Goal: Task Accomplishment & Management: Use online tool/utility

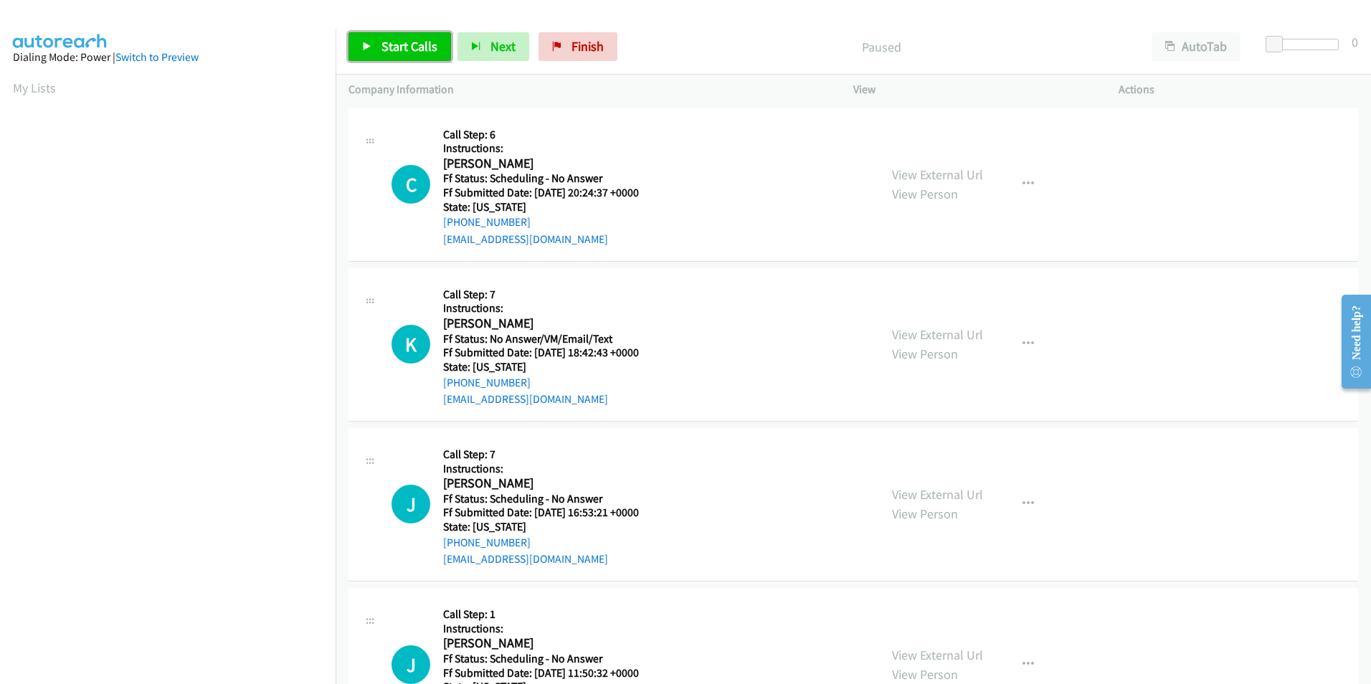
click at [397, 50] on span "Start Calls" at bounding box center [409, 46] width 56 height 16
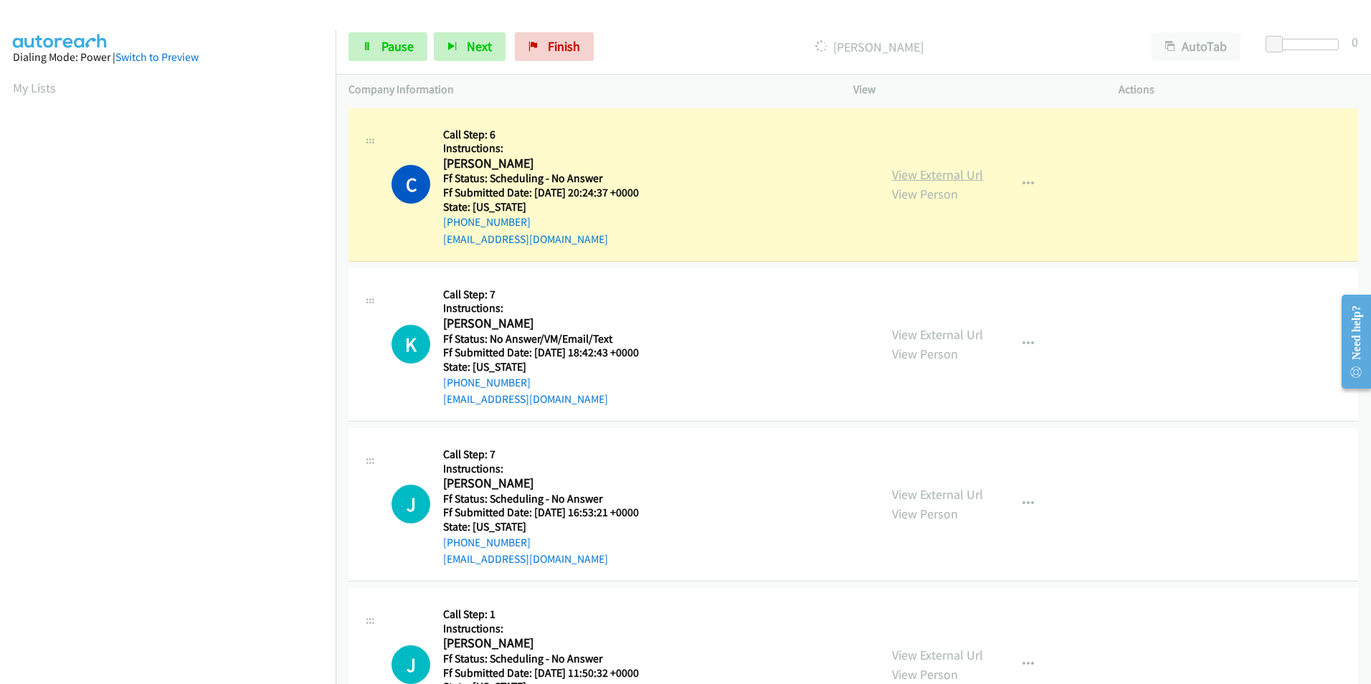
click at [909, 179] on link "View External Url" at bounding box center [937, 174] width 91 height 16
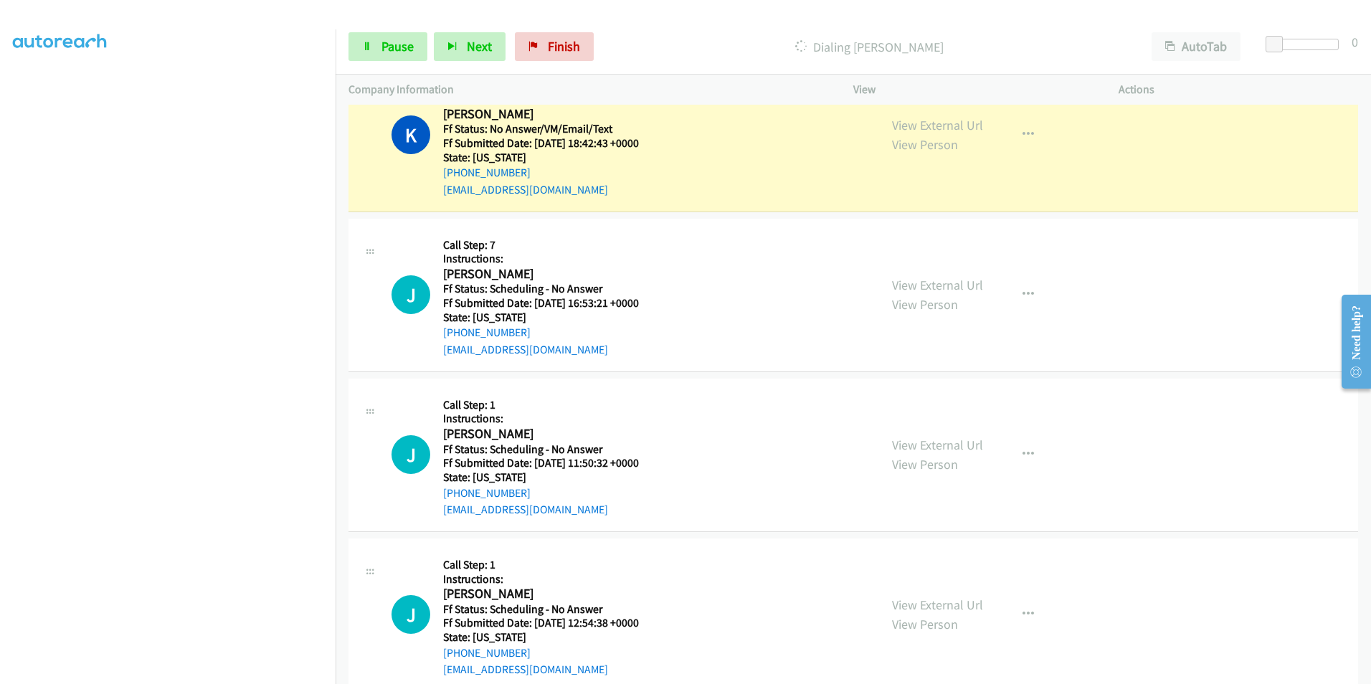
scroll to position [215, 0]
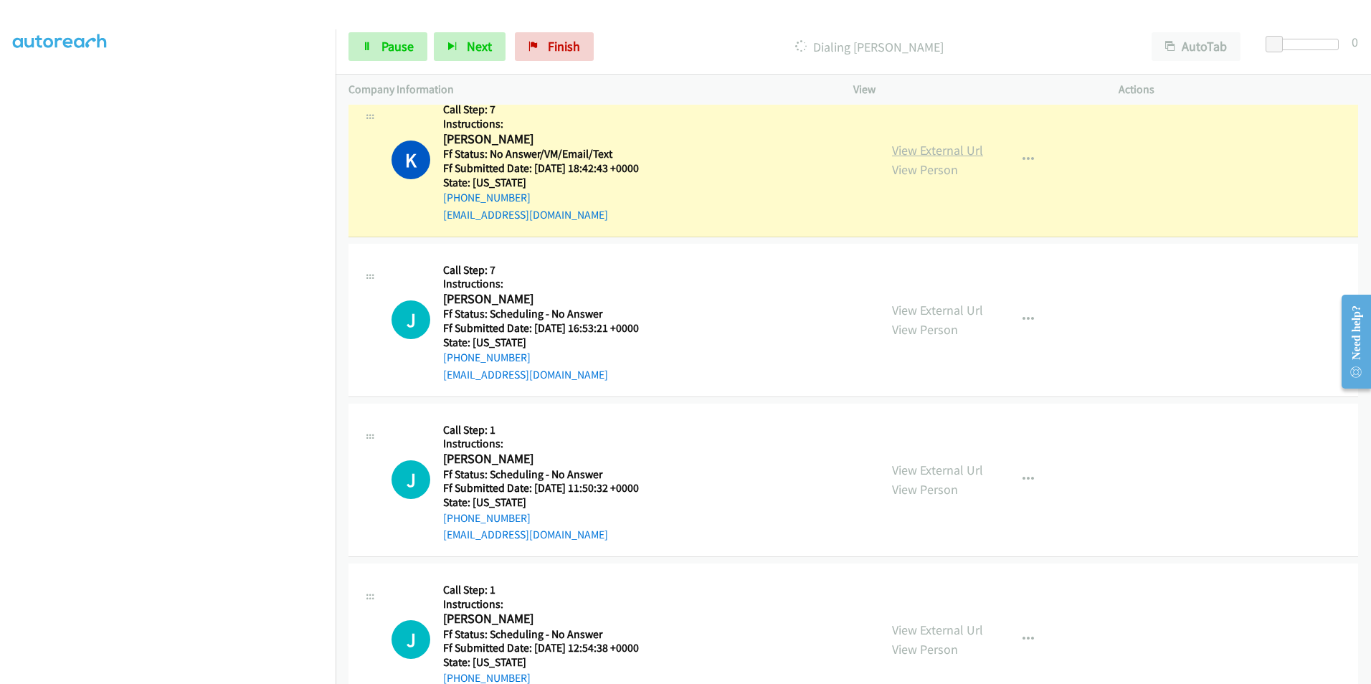
click at [921, 153] on link "View External Url" at bounding box center [937, 150] width 91 height 16
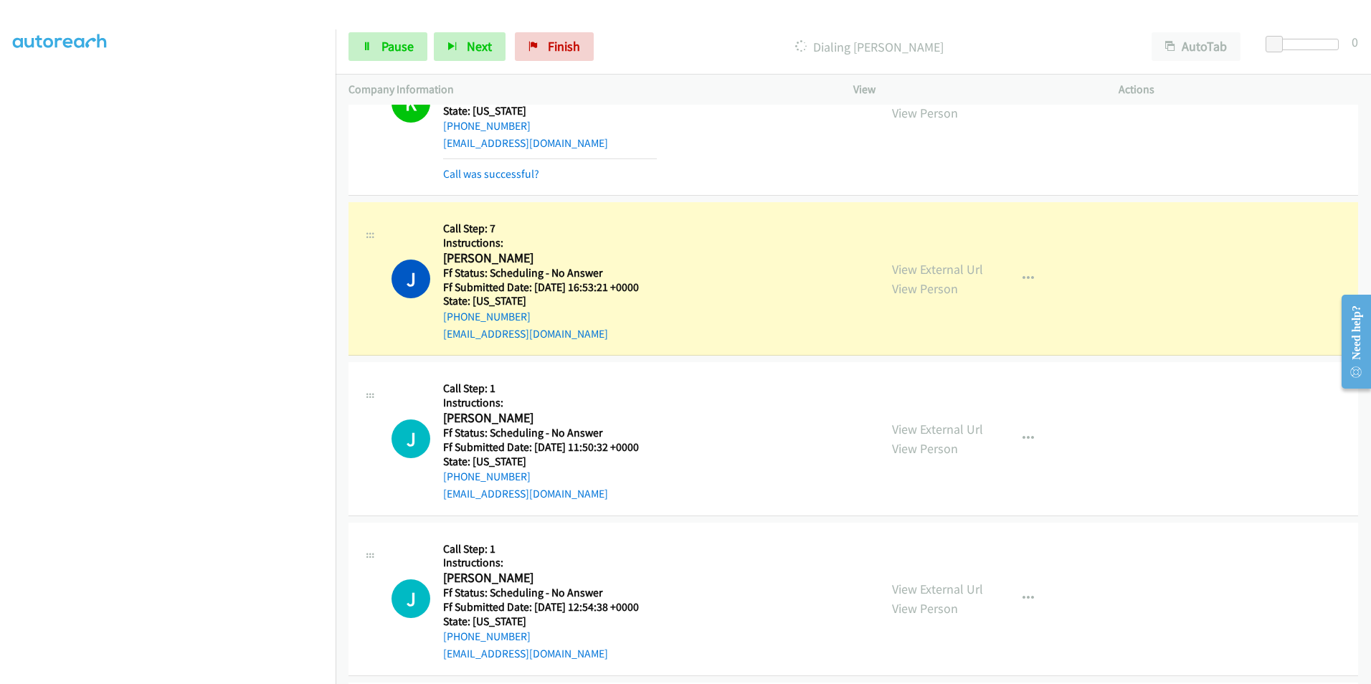
scroll to position [359, 0]
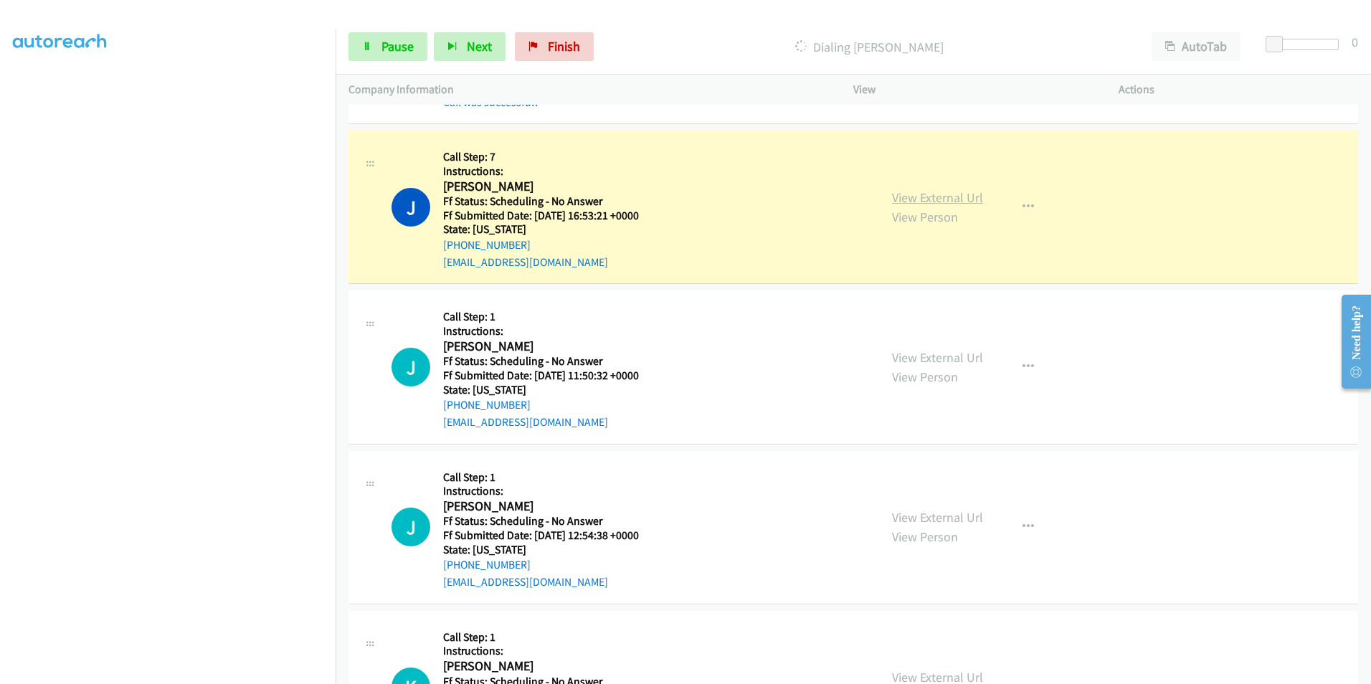
click at [902, 196] on link "View External Url" at bounding box center [937, 197] width 91 height 16
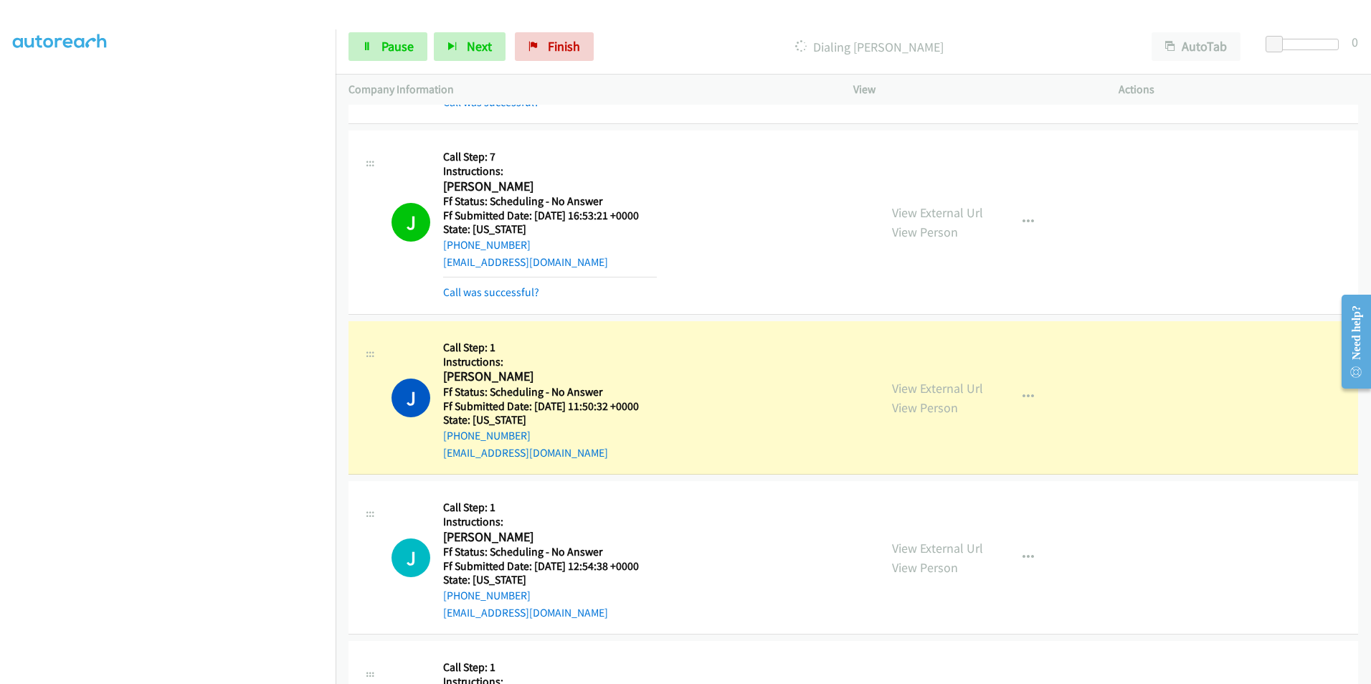
scroll to position [502, 0]
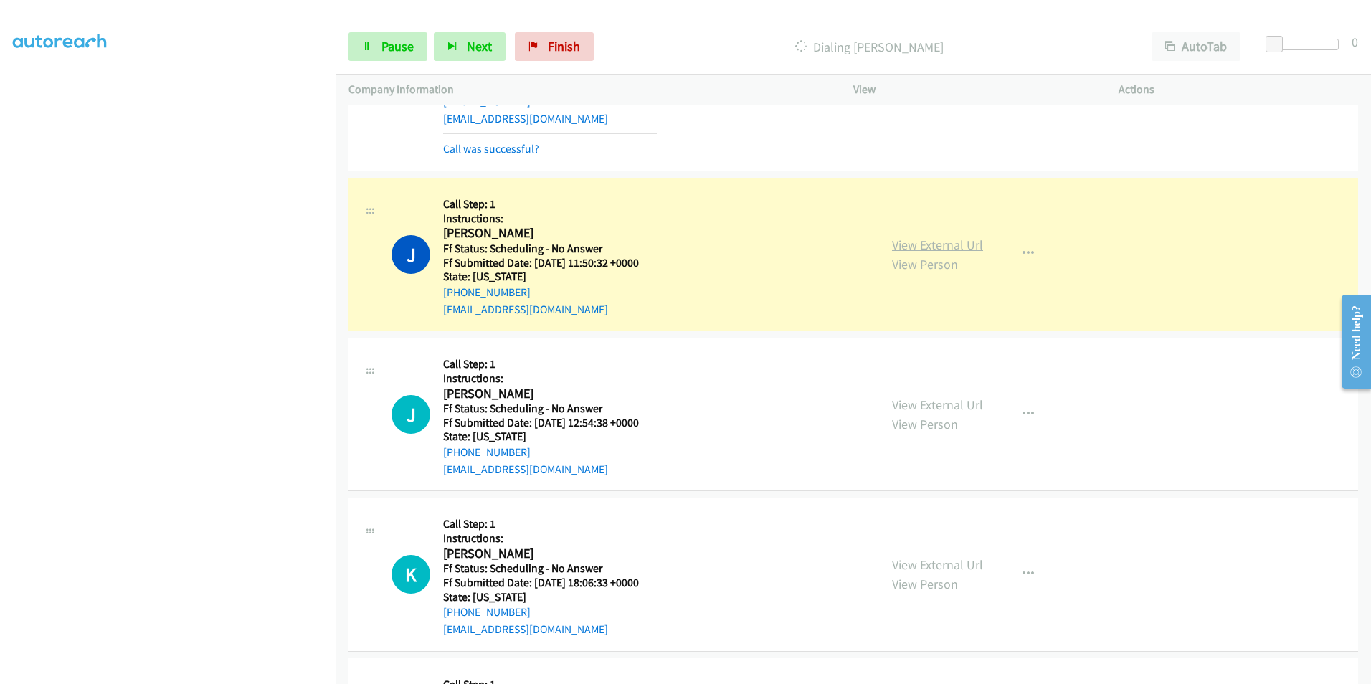
click at [930, 245] on link "View External Url" at bounding box center [937, 245] width 91 height 16
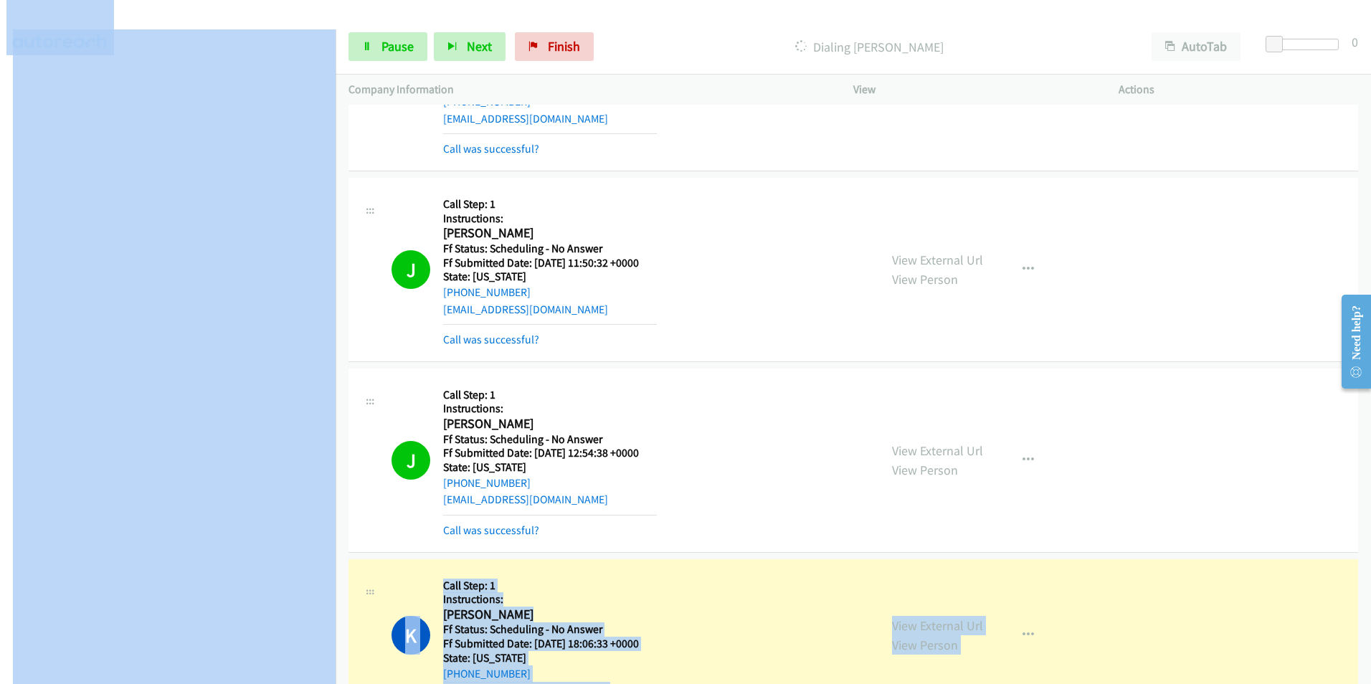
scroll to position [120, 11]
click at [335, 68] on main "Start Calls Pause Next Finish Dialing [PERSON_NAME] AutoTab AutoTab 0 Company I…" at bounding box center [685, 34] width 1371 height 68
click at [926, 446] on link "View External Url" at bounding box center [937, 450] width 91 height 16
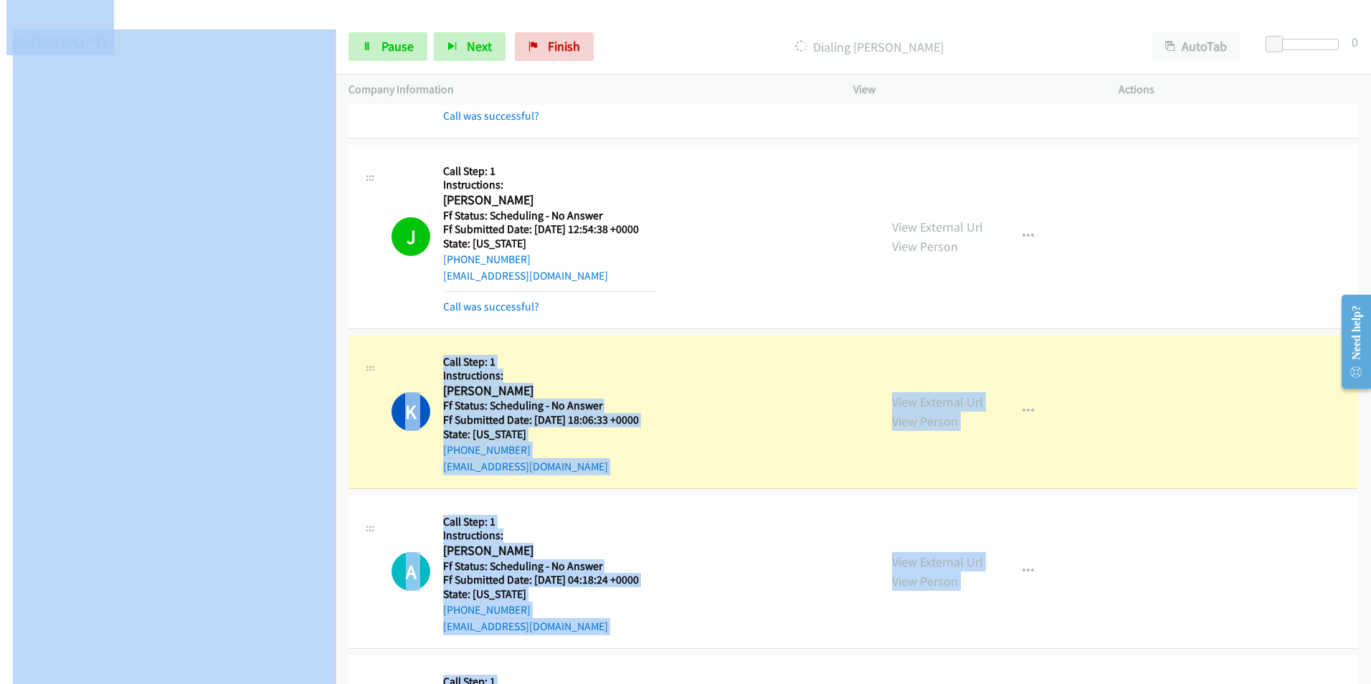
scroll to position [932, 0]
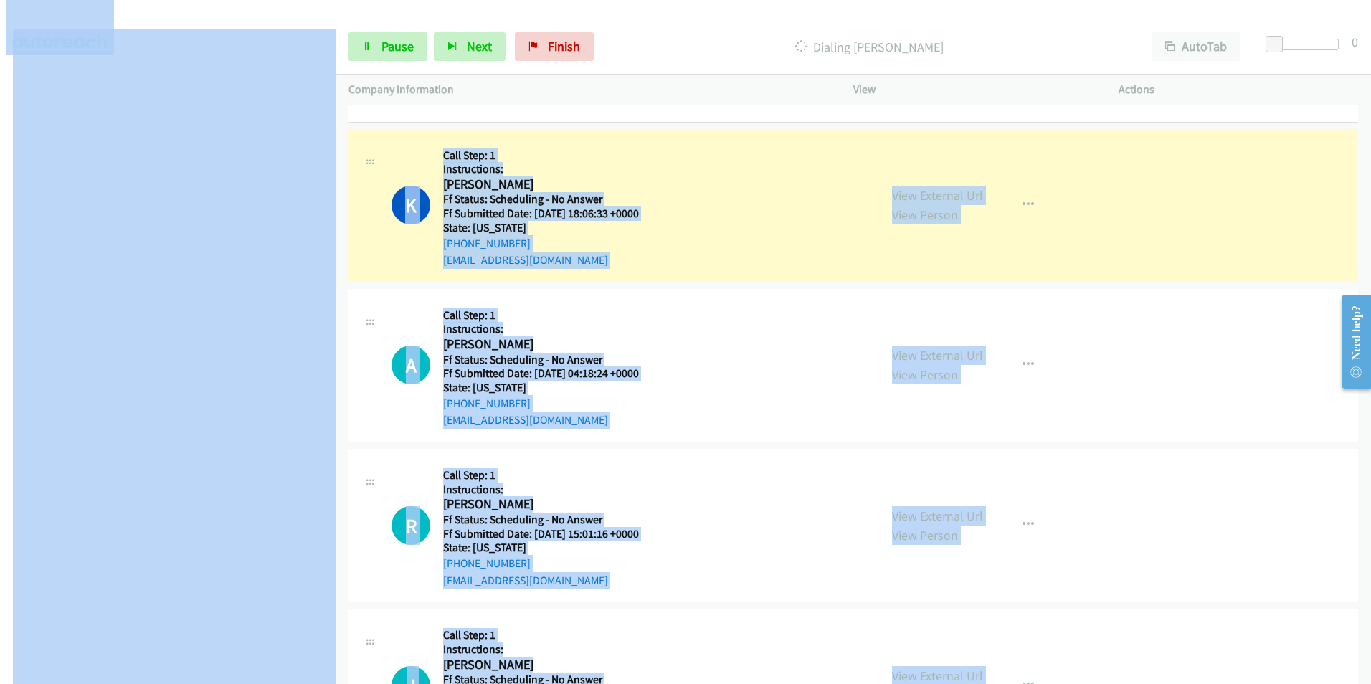
click at [602, 310] on h5 "Call Step: 1" at bounding box center [550, 315] width 214 height 14
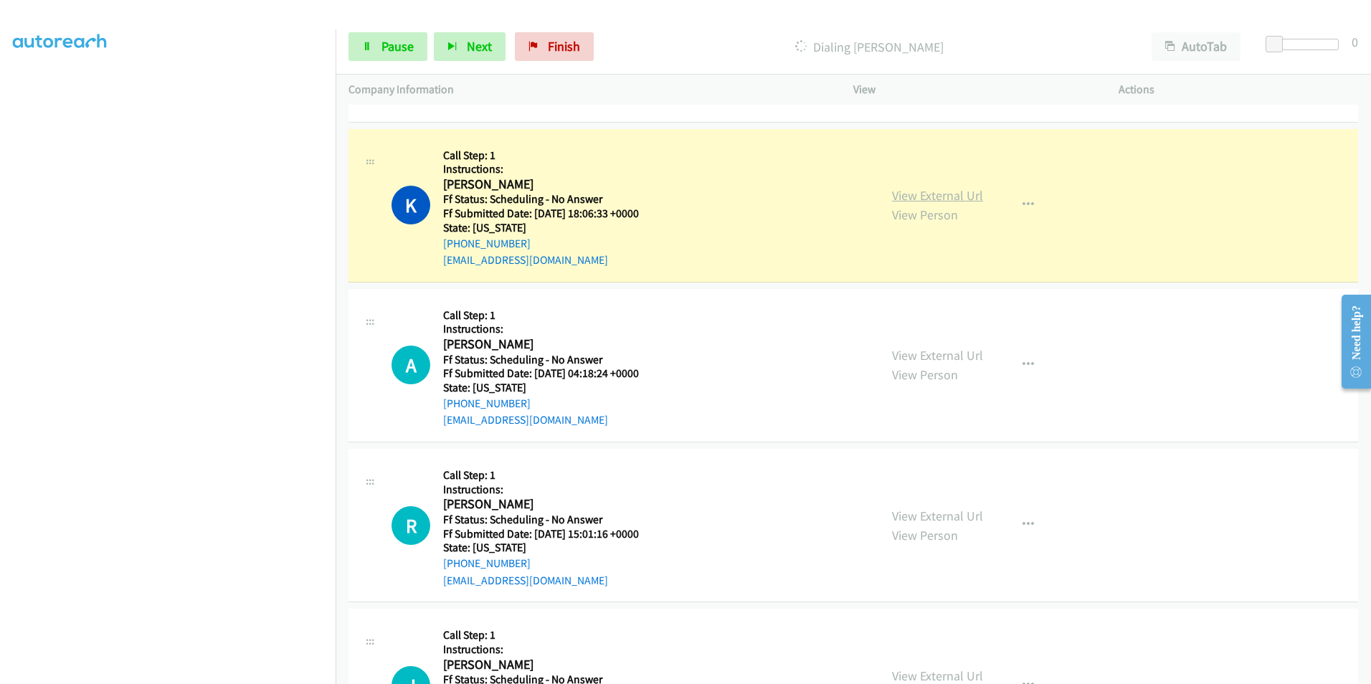
click at [949, 194] on link "View External Url" at bounding box center [937, 195] width 91 height 16
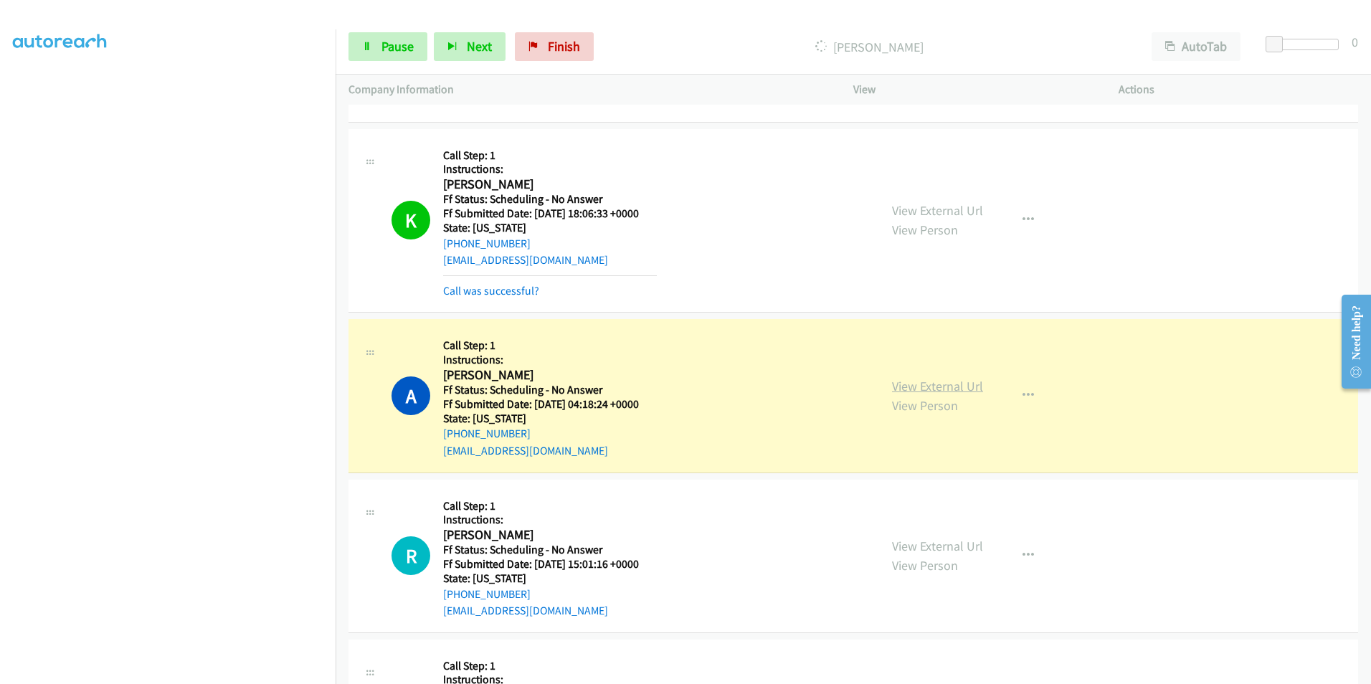
click at [939, 391] on link "View External Url" at bounding box center [937, 386] width 91 height 16
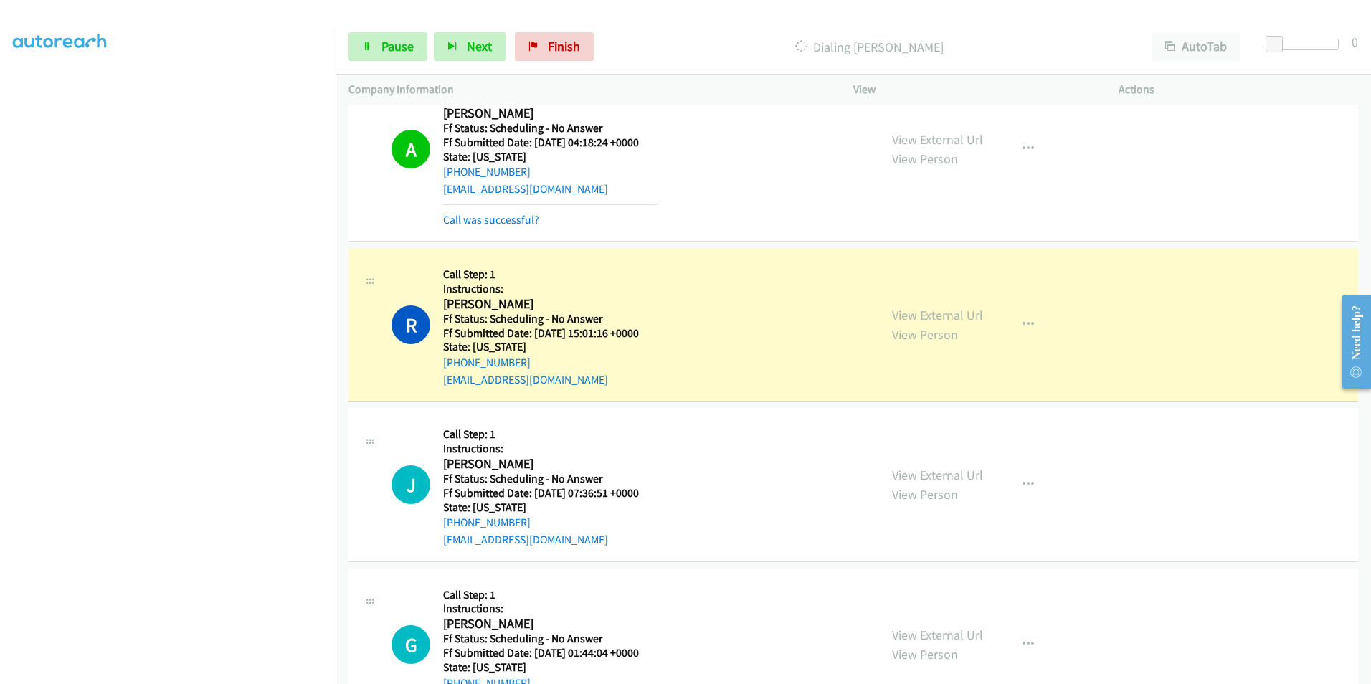
scroll to position [1219, 0]
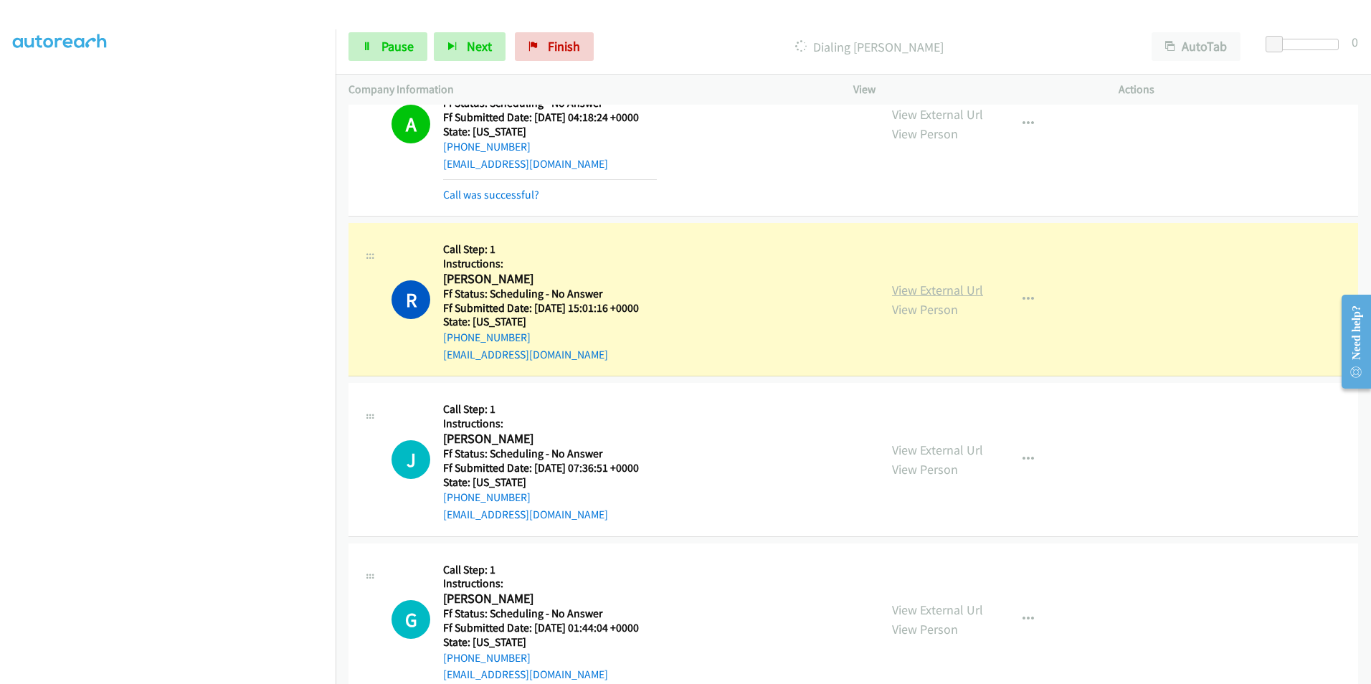
click at [933, 288] on link "View External Url" at bounding box center [937, 290] width 91 height 16
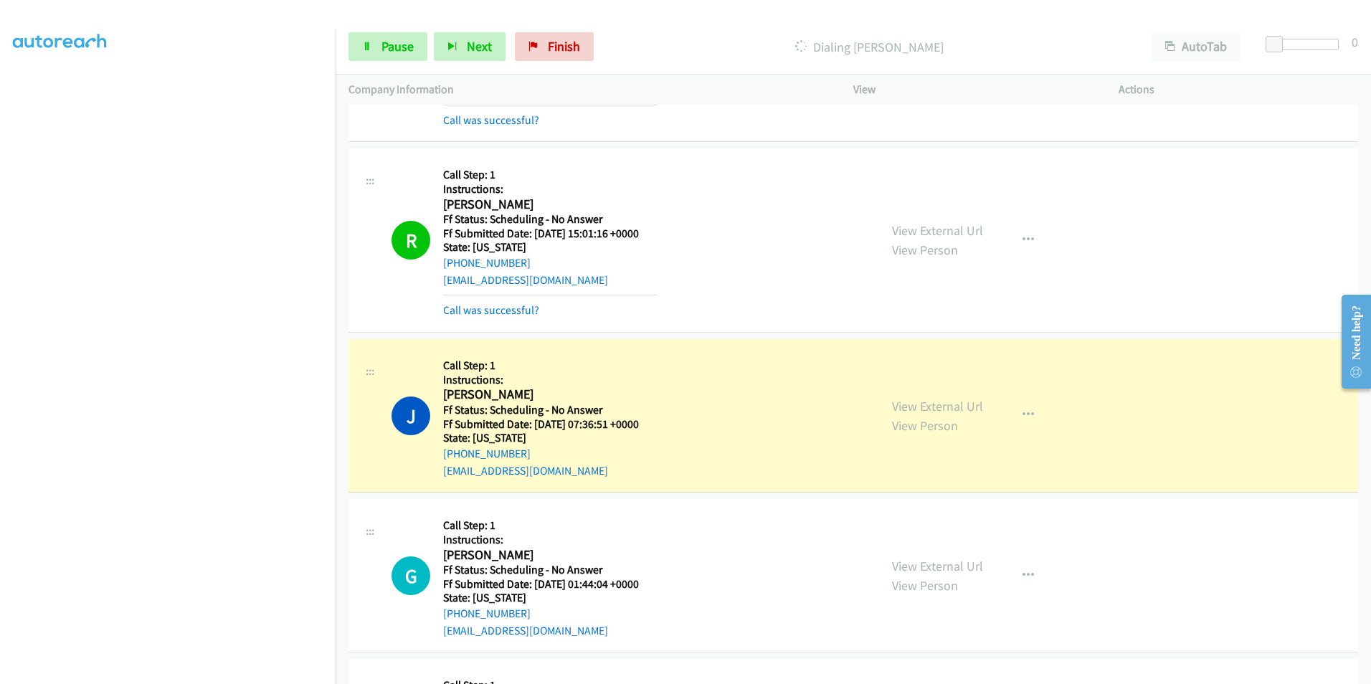
scroll to position [1362, 0]
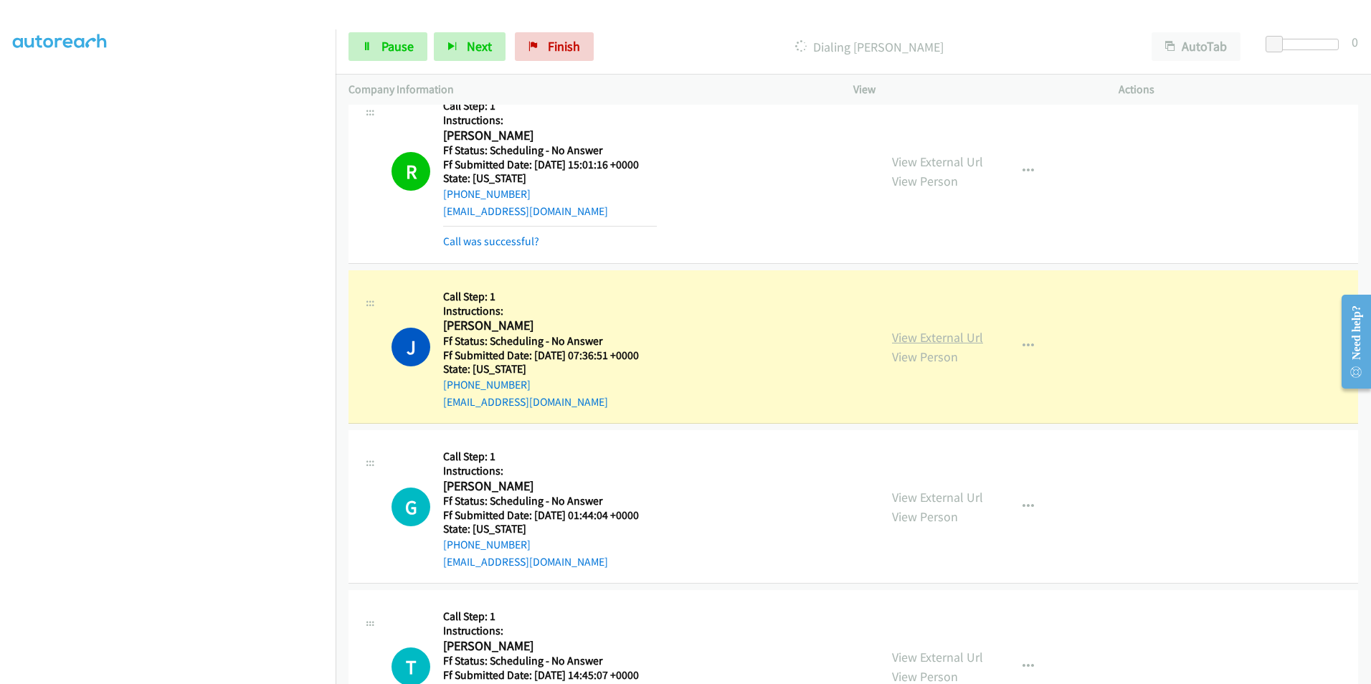
click at [949, 340] on link "View External Url" at bounding box center [937, 337] width 91 height 16
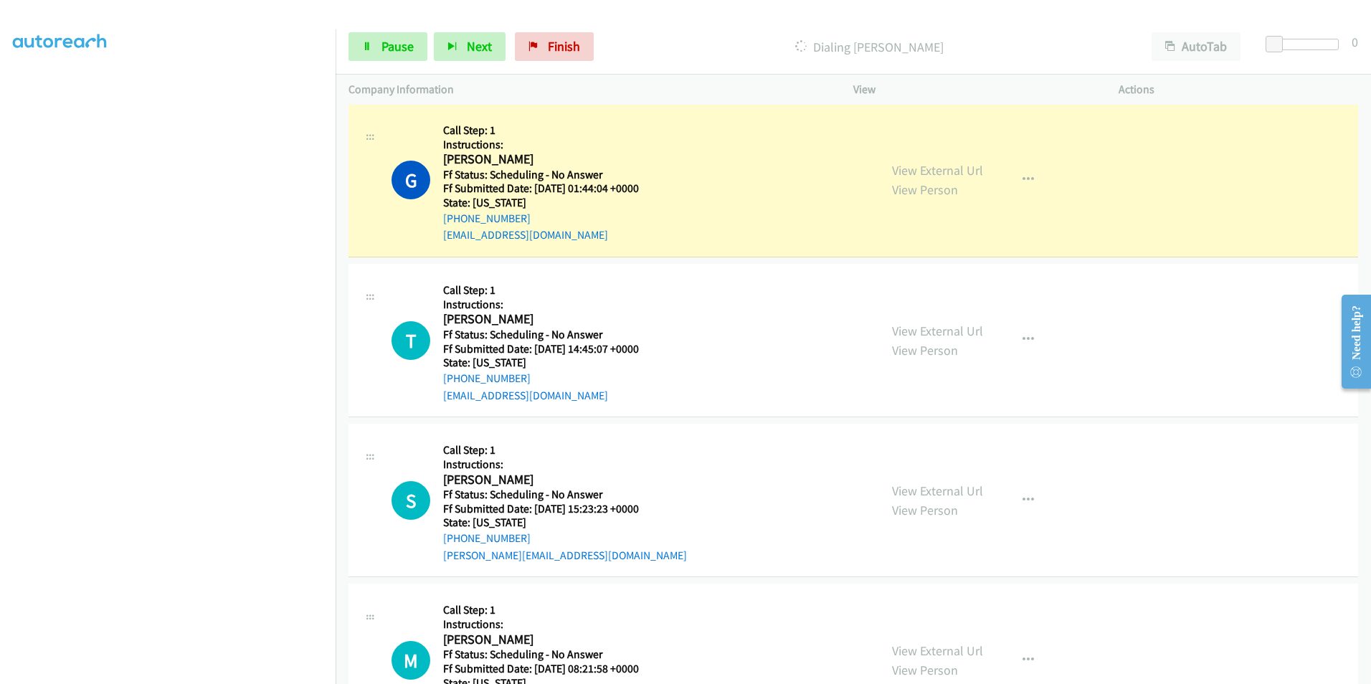
scroll to position [1649, 0]
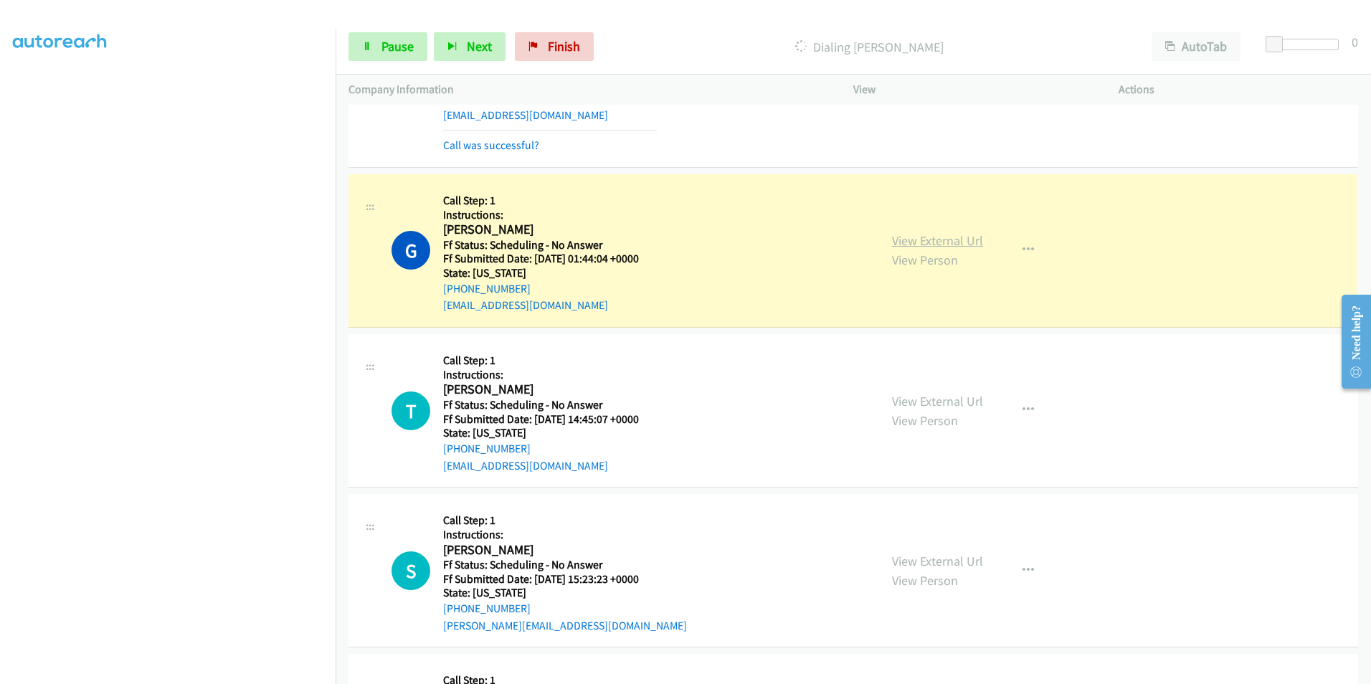
click at [922, 239] on link "View External Url" at bounding box center [937, 240] width 91 height 16
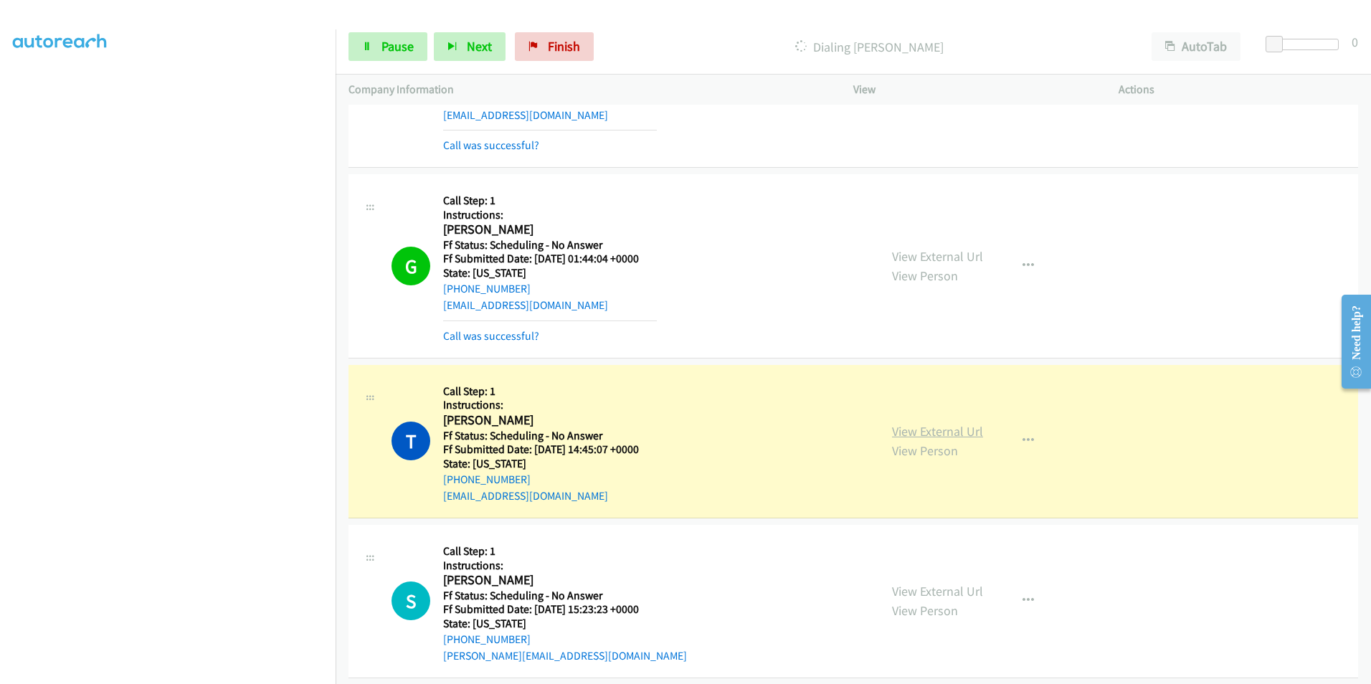
click at [946, 428] on link "View External Url" at bounding box center [937, 431] width 91 height 16
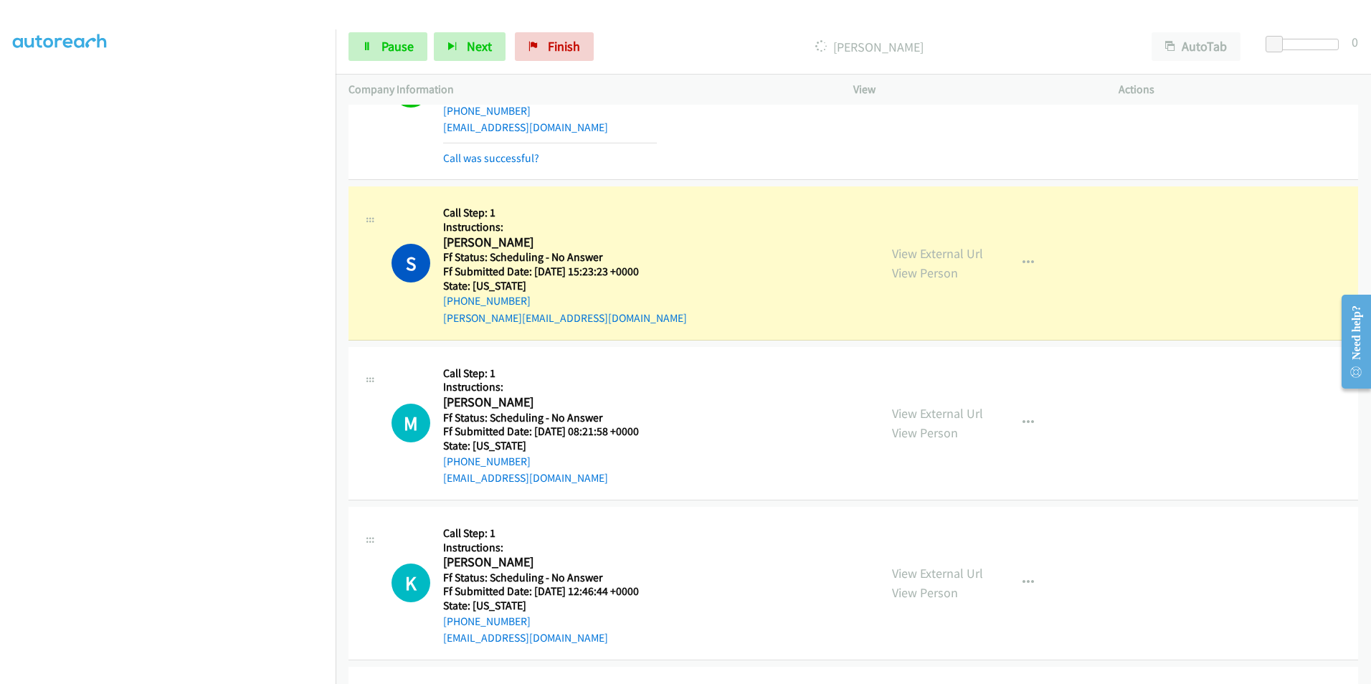
scroll to position [2008, 0]
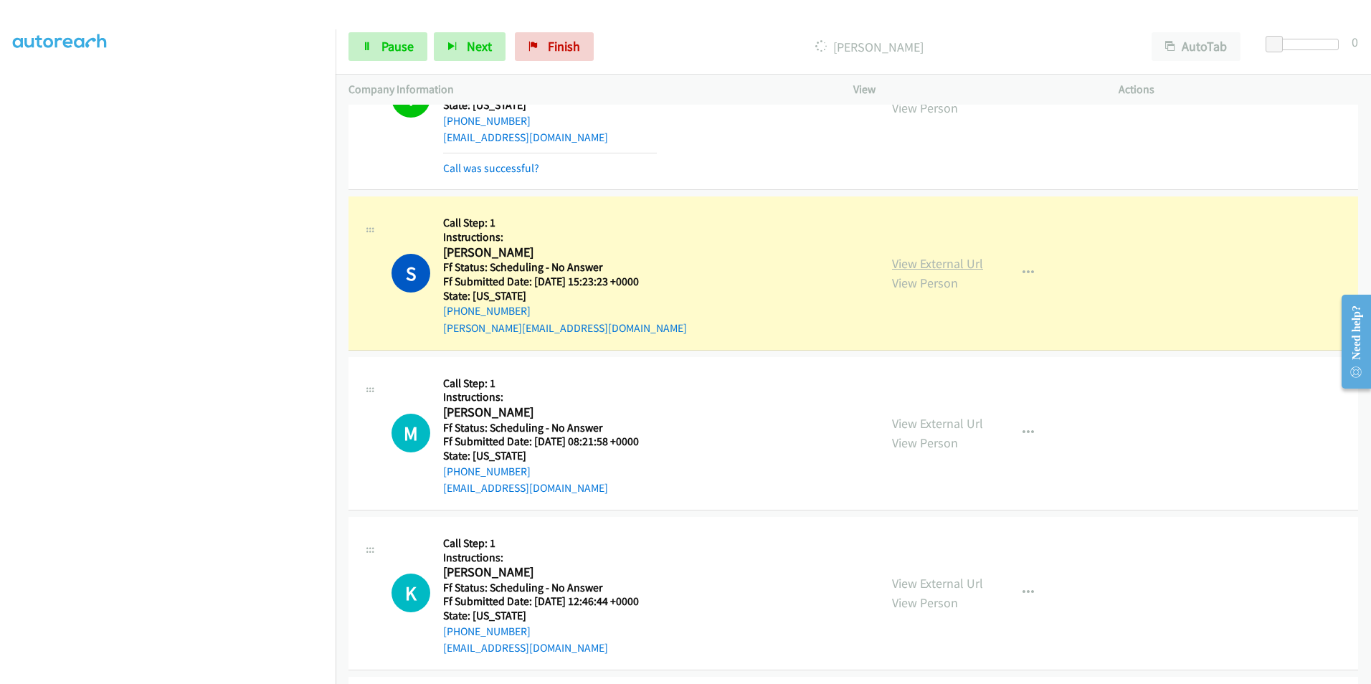
click at [916, 267] on link "View External Url" at bounding box center [937, 263] width 91 height 16
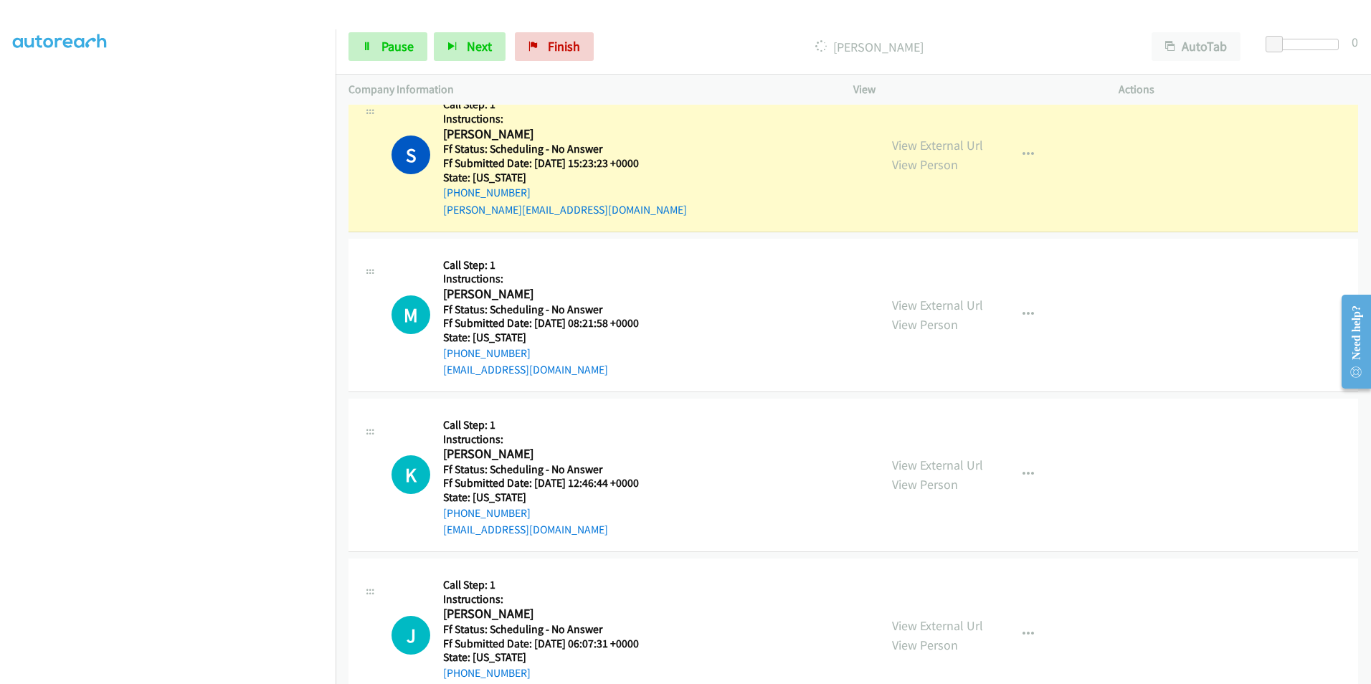
scroll to position [2151, 0]
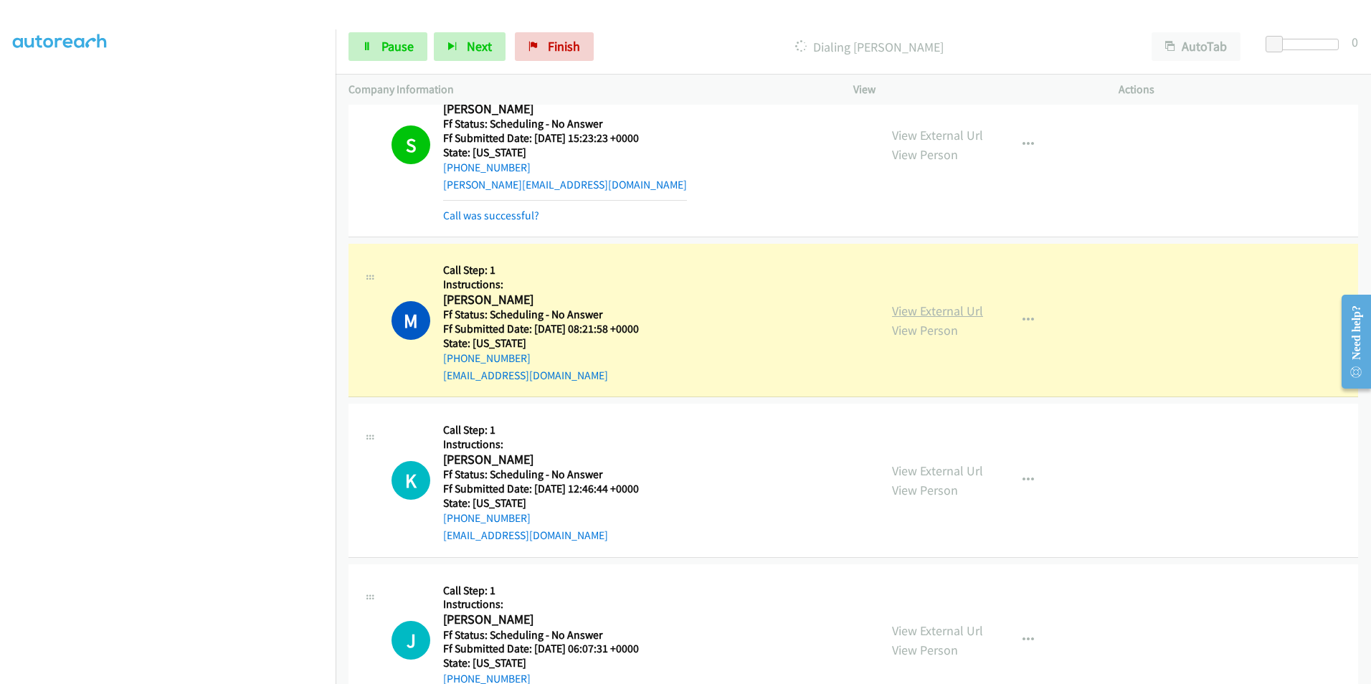
click at [900, 312] on link "View External Url" at bounding box center [937, 311] width 91 height 16
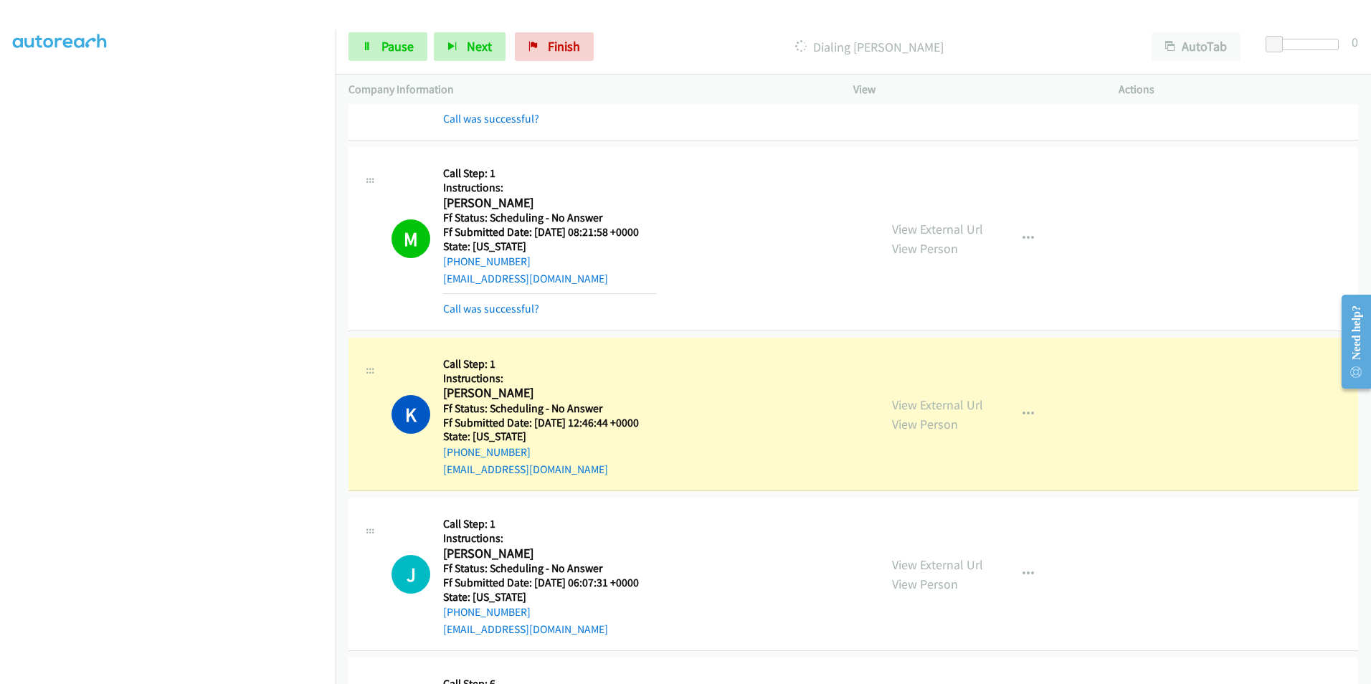
scroll to position [2438, 0]
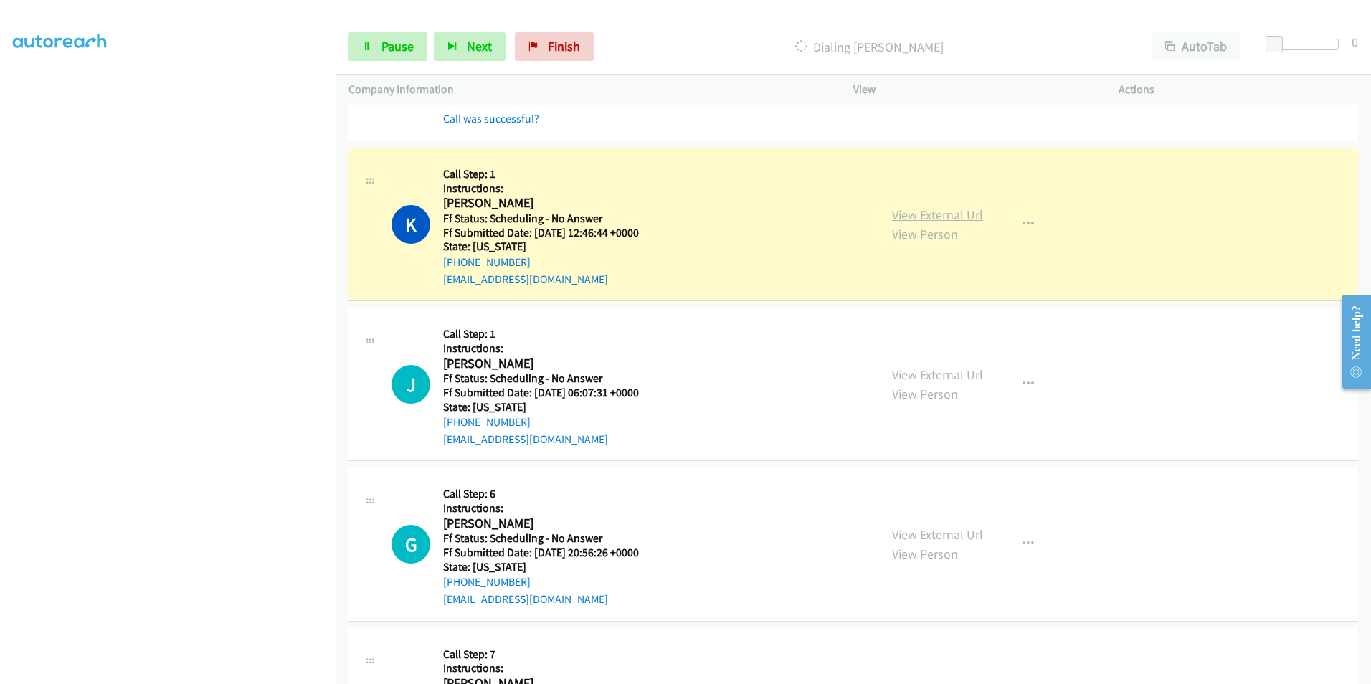
click at [920, 208] on link "View External Url" at bounding box center [937, 214] width 91 height 16
click at [383, 54] on link "Pause" at bounding box center [387, 46] width 79 height 29
click at [563, 48] on link "Finish" at bounding box center [577, 46] width 79 height 29
